Goal: Find specific page/section

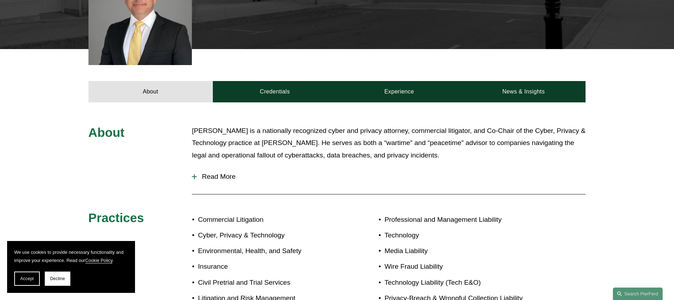
scroll to position [211, 0]
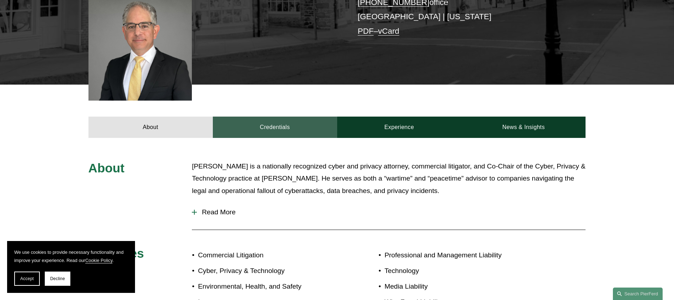
click at [276, 125] on link "Credentials" at bounding box center [275, 127] width 124 height 21
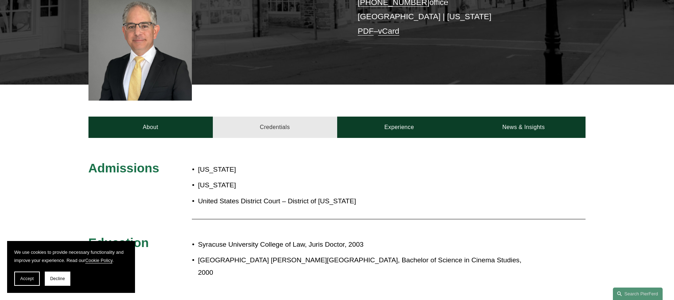
click at [278, 126] on link "Credentials" at bounding box center [275, 127] width 124 height 21
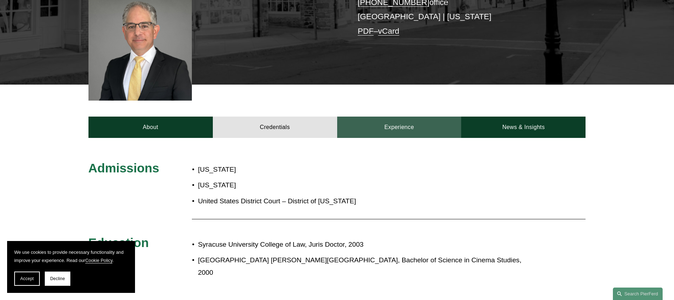
click at [401, 129] on link "Experience" at bounding box center [399, 127] width 124 height 21
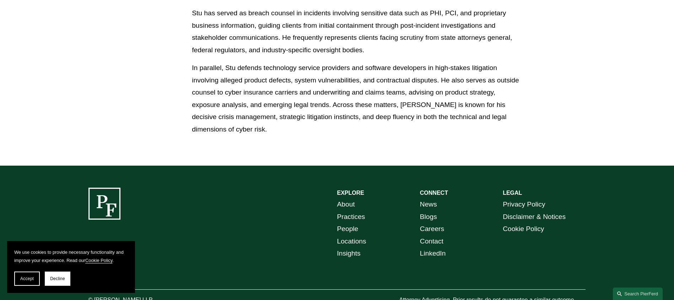
scroll to position [524, 0]
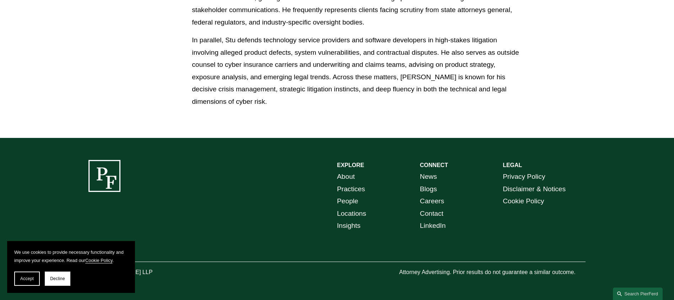
click at [351, 213] on link "Locations" at bounding box center [351, 214] width 29 height 12
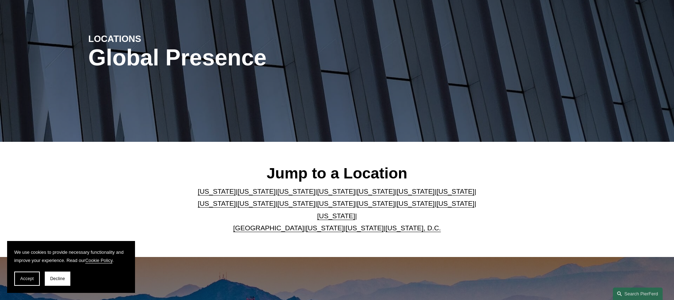
scroll to position [107, 0]
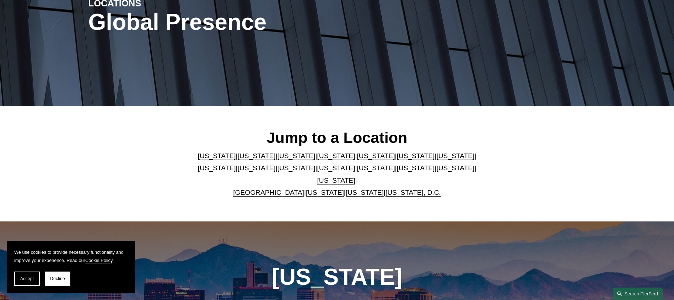
click at [357, 160] on link "Florida" at bounding box center [376, 155] width 38 height 7
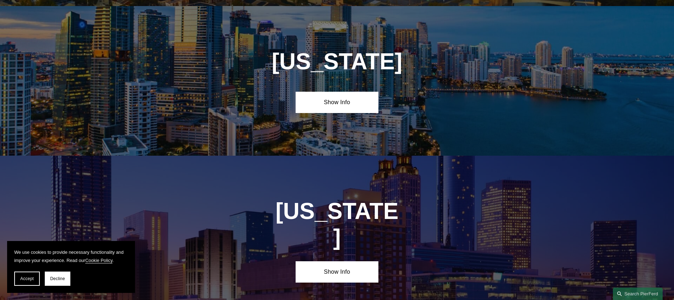
scroll to position [850, 0]
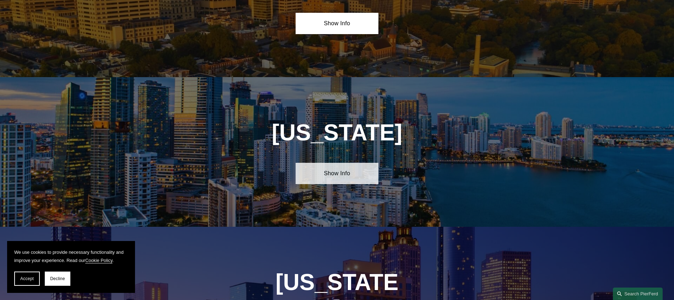
click at [349, 169] on link "Show Info" at bounding box center [337, 173] width 83 height 21
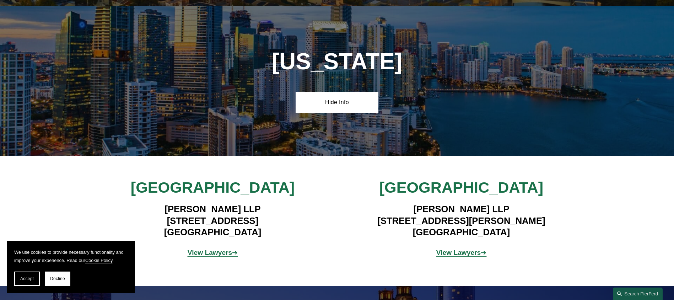
scroll to position [957, 0]
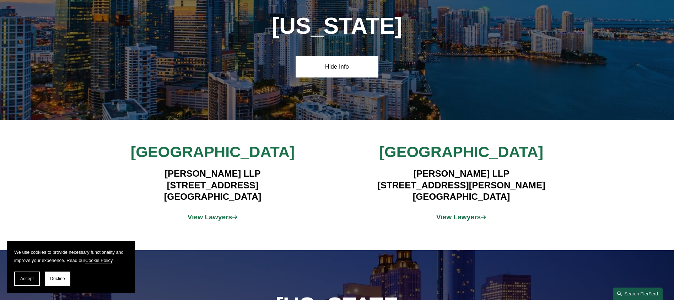
click at [456, 213] on strong "View Lawyers" at bounding box center [458, 216] width 45 height 7
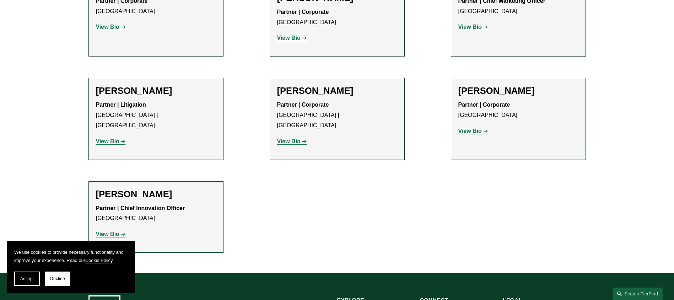
scroll to position [566, 0]
